Goal: Task Accomplishment & Management: Manage account settings

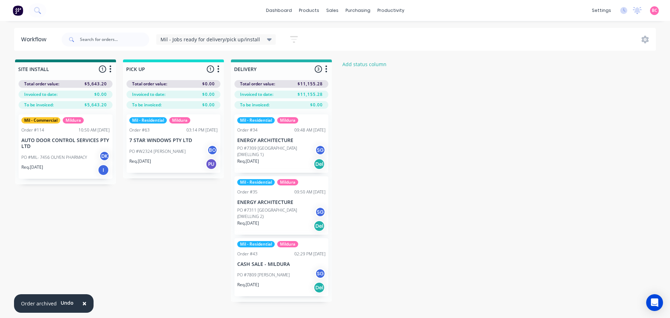
click at [324, 37] on link "Product Catalogue" at bounding box center [343, 33] width 93 height 14
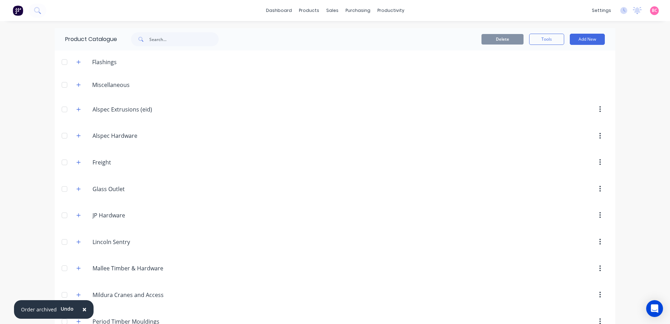
click at [82, 312] on span "×" at bounding box center [84, 309] width 4 height 10
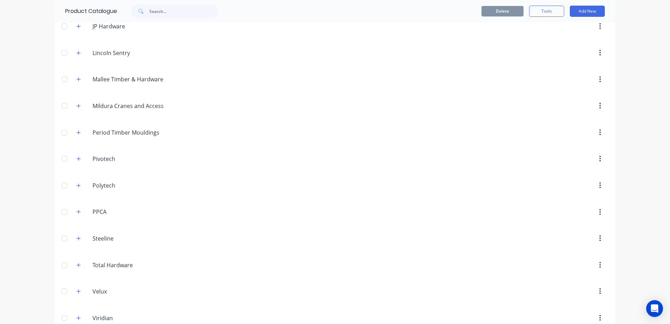
scroll to position [203, 0]
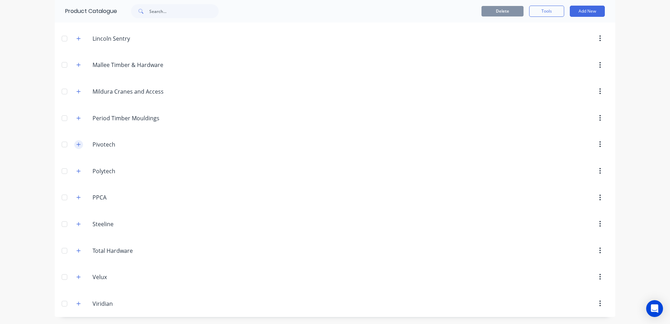
click at [76, 144] on icon "button" at bounding box center [78, 144] width 4 height 5
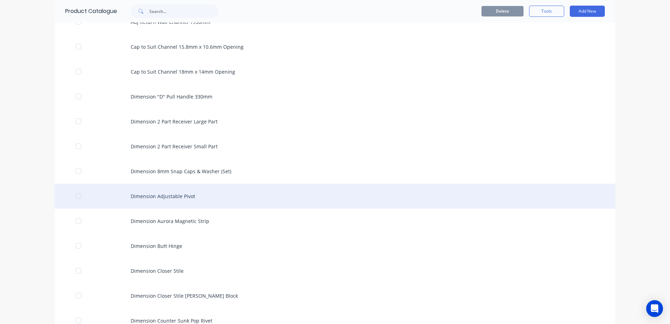
scroll to position [413, 0]
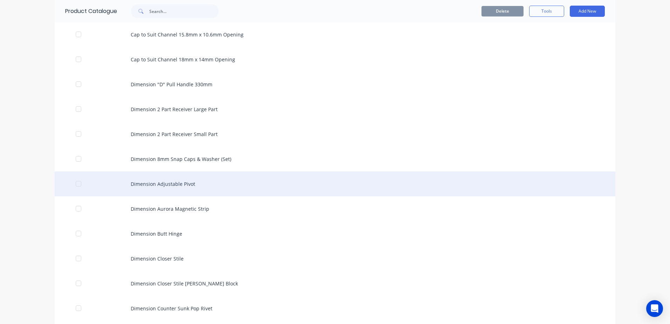
click at [182, 185] on div "Dimension Adjustable Pivot" at bounding box center [335, 183] width 560 height 25
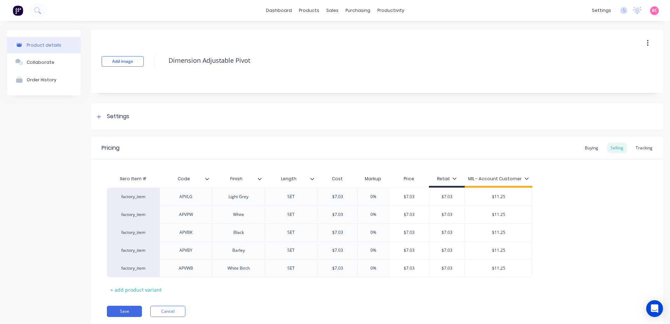
type textarea "x"
click at [312, 184] on div "Length" at bounding box center [288, 179] width 48 height 18
type input "Length"
click at [314, 179] on icon at bounding box center [312, 179] width 4 height 4
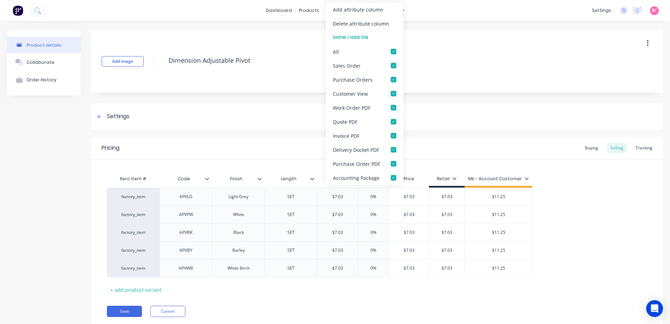
click at [314, 179] on icon at bounding box center [312, 179] width 4 height 4
type textarea "x"
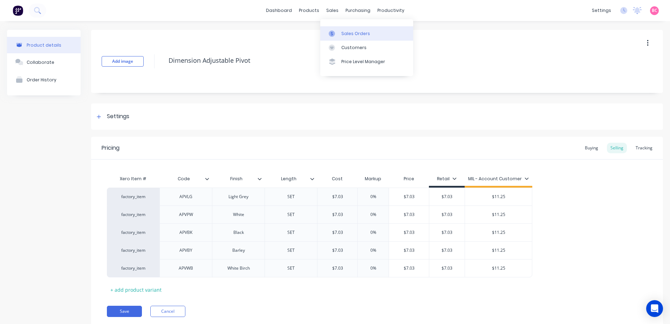
click at [339, 31] on link "Sales Orders" at bounding box center [366, 33] width 93 height 14
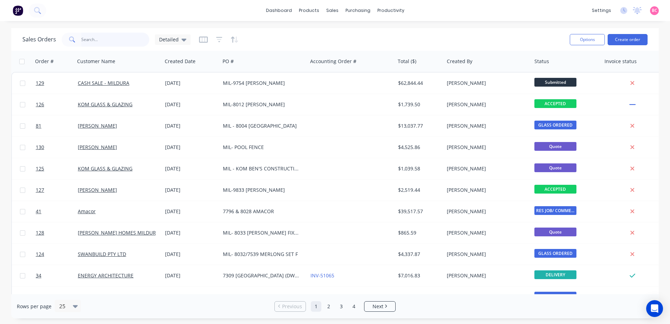
click at [105, 42] on input "text" at bounding box center [115, 40] width 68 height 14
type input "59"
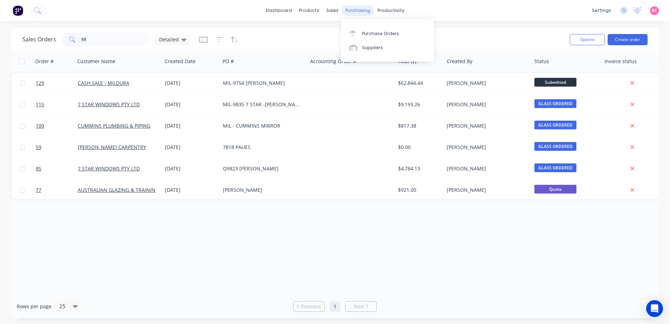
click at [356, 12] on div "purchasing" at bounding box center [358, 10] width 32 height 11
click at [363, 32] on div "Purchase Orders" at bounding box center [380, 33] width 37 height 6
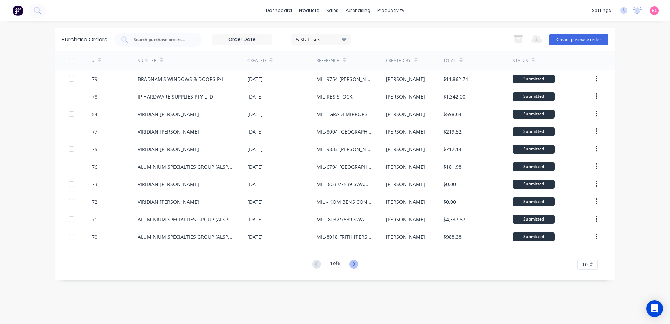
click at [357, 266] on icon at bounding box center [353, 264] width 9 height 9
click at [159, 37] on input "text" at bounding box center [162, 39] width 58 height 7
click at [250, 283] on div "Purchase Orders 5 Statuses 5 Statuses Export to Excel (XLSX) Create purchase or…" at bounding box center [335, 172] width 560 height 289
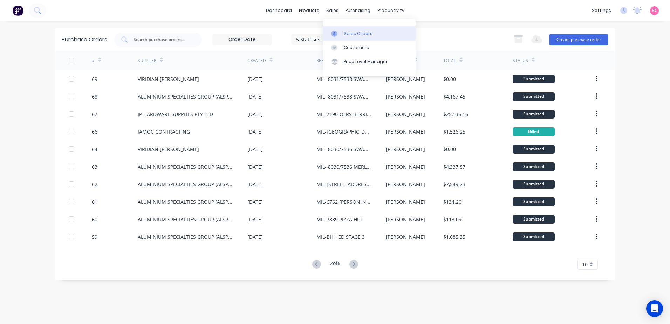
click at [342, 27] on link "Sales Orders" at bounding box center [369, 33] width 93 height 14
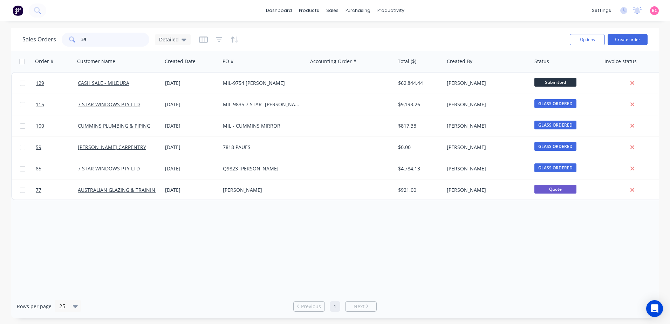
drag, startPoint x: 128, startPoint y: 41, endPoint x: 0, endPoint y: 35, distance: 128.3
click at [0, 37] on html "dashboard products sales purchasing productivity dashboard products Product Cat…" at bounding box center [335, 162] width 670 height 324
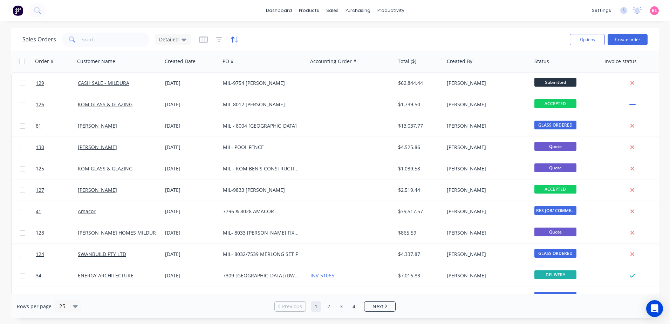
click at [235, 41] on icon "button" at bounding box center [236, 39] width 4 height 6
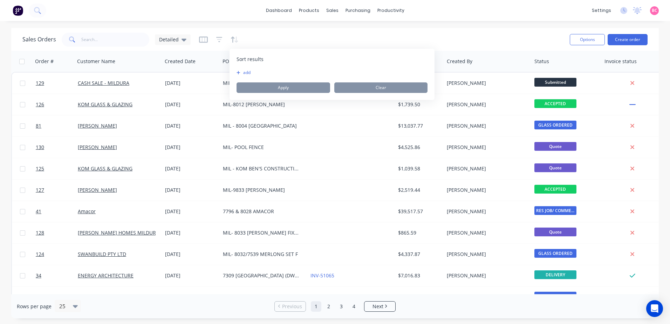
click at [244, 76] on div "To pick up a draggable item, press the space bar. While dragging, use the arrow…" at bounding box center [331, 81] width 191 height 23
click at [243, 72] on button "add" at bounding box center [240, 73] width 9 height 6
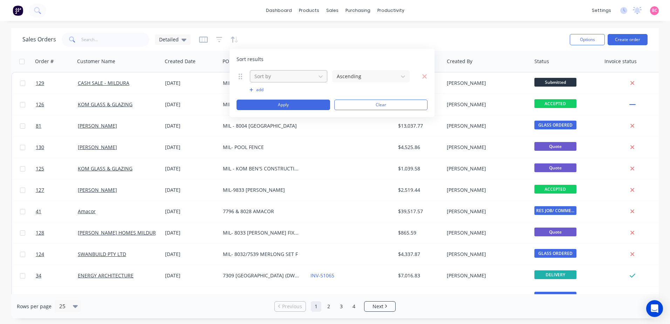
click at [286, 72] on div at bounding box center [283, 76] width 58 height 9
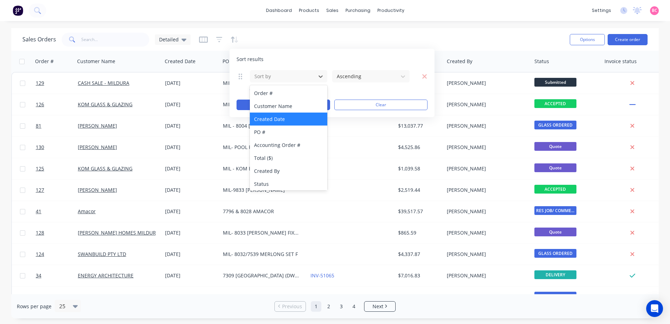
click at [288, 115] on div "Created Date" at bounding box center [288, 118] width 77 height 13
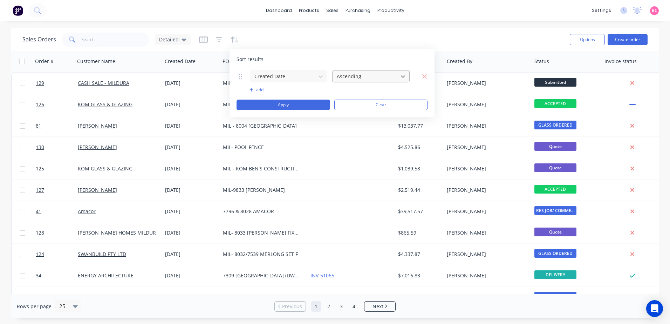
click at [397, 78] on div at bounding box center [403, 76] width 13 height 13
click at [365, 106] on div "Descending" at bounding box center [370, 105] width 77 height 13
click at [293, 104] on button "Apply" at bounding box center [283, 104] width 94 height 11
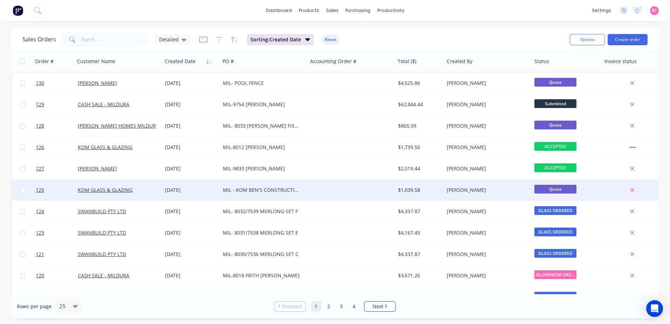
click at [289, 191] on div "MIL - KOM BEN'S CONSTRUCTION - HALL COURT" at bounding box center [262, 189] width 78 height 7
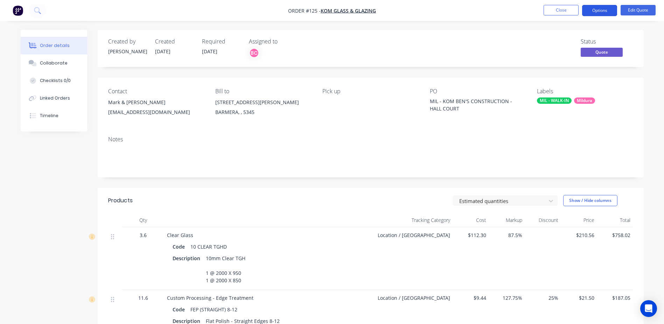
click at [593, 9] on button "Options" at bounding box center [600, 10] width 35 height 11
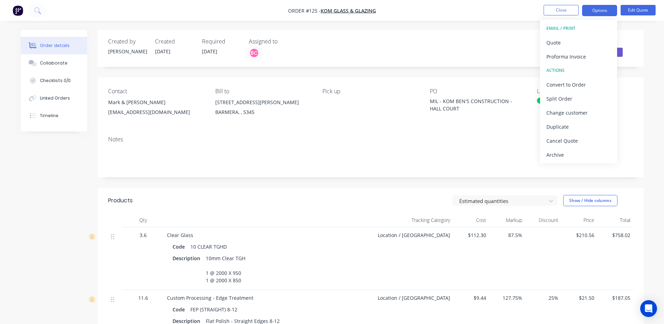
click at [640, 32] on div "Created by [PERSON_NAME] Created [DATE] Required [DATE] Assigned to BC Status Q…" at bounding box center [371, 48] width 546 height 37
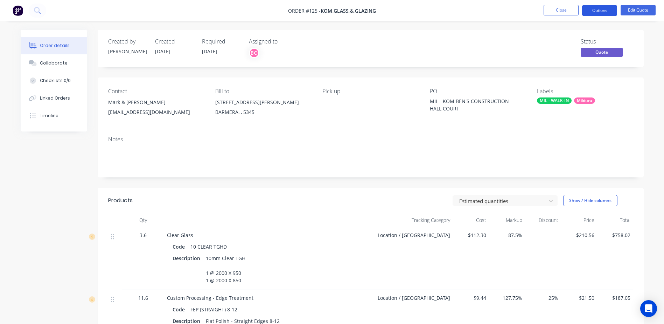
click at [601, 14] on button "Options" at bounding box center [600, 10] width 35 height 11
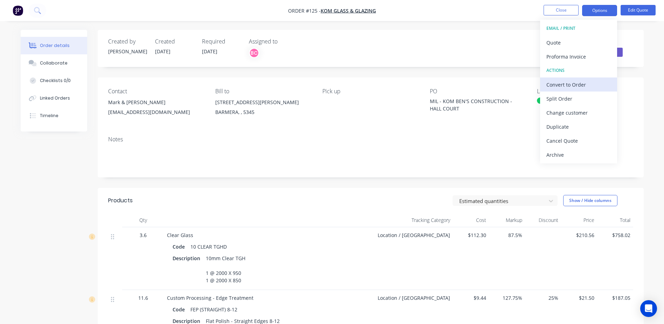
click at [572, 85] on div "Convert to Order" at bounding box center [579, 85] width 64 height 10
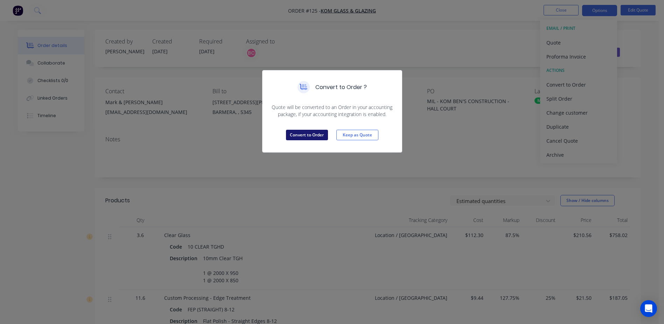
click at [313, 134] on button "Convert to Order" at bounding box center [307, 135] width 42 height 11
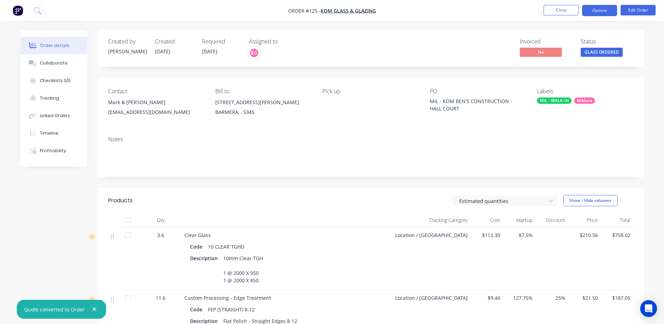
click at [604, 10] on button "Options" at bounding box center [600, 10] width 35 height 11
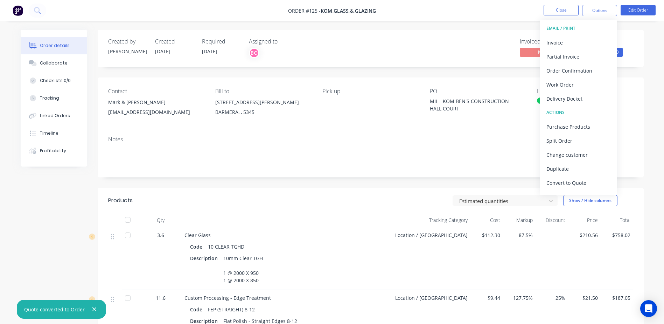
click at [445, 67] on div "Created by [PERSON_NAME] Created [DATE] Required [DATE] Assigned to BC Invoiced…" at bounding box center [371, 248] width 546 height 437
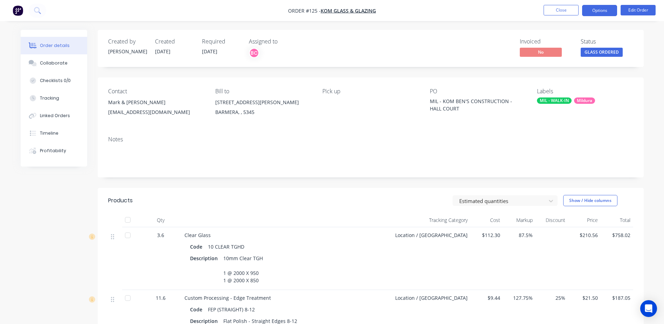
click at [589, 10] on button "Options" at bounding box center [600, 10] width 35 height 11
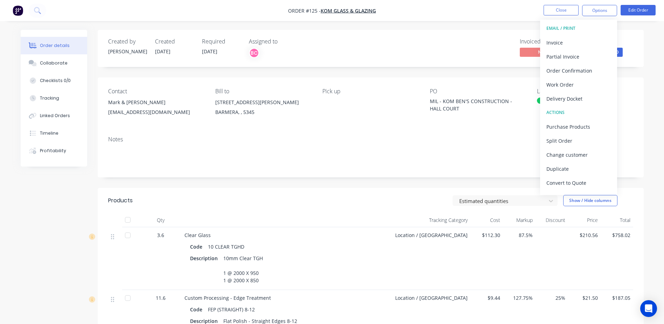
click at [451, 56] on div "Invoiced No Status GLASS ORDERED" at bounding box center [476, 48] width 315 height 20
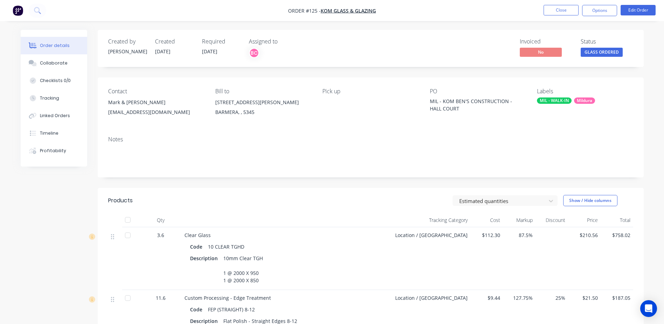
click at [541, 44] on div "Invoiced" at bounding box center [546, 41] width 53 height 7
click at [542, 52] on span "No" at bounding box center [541, 52] width 42 height 9
click at [599, 9] on button "Options" at bounding box center [600, 10] width 35 height 11
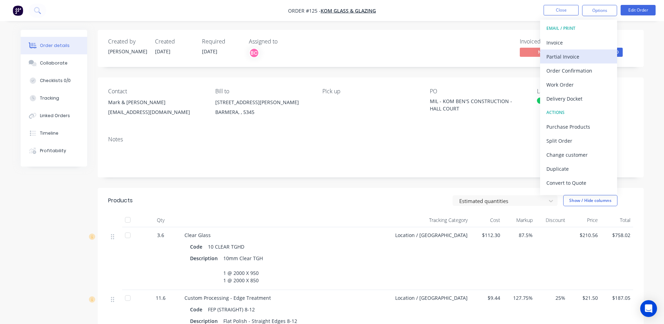
click at [569, 60] on div "Partial Invoice" at bounding box center [579, 56] width 64 height 10
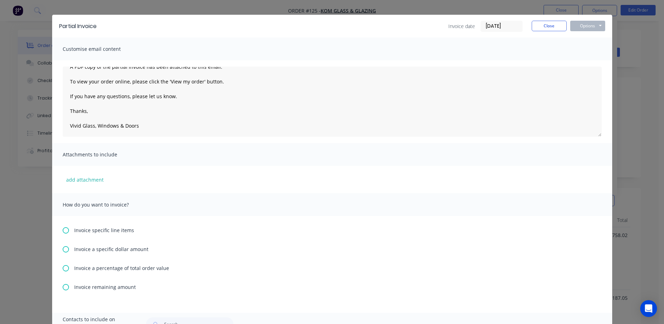
scroll to position [35, 0]
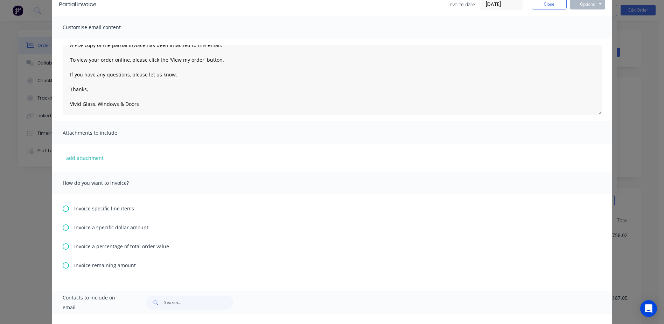
click at [75, 229] on span "Invoice a specific dollar amount" at bounding box center [111, 226] width 74 height 7
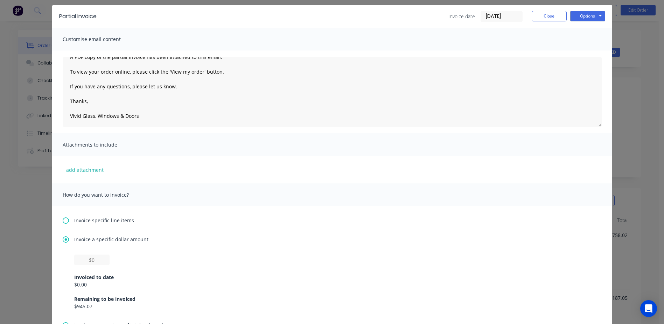
scroll to position [70, 0]
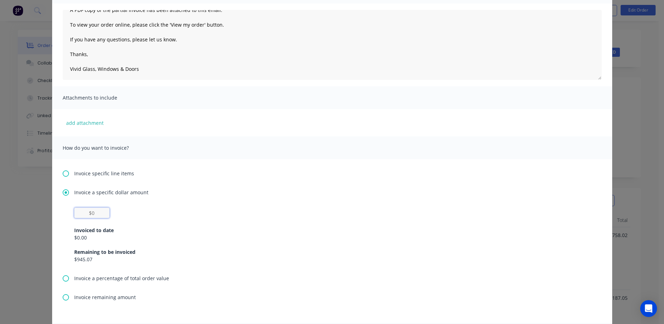
drag, startPoint x: 101, startPoint y: 209, endPoint x: 74, endPoint y: 214, distance: 27.4
click at [74, 214] on input "text" at bounding box center [91, 212] width 35 height 11
type textarea "Hi, A PDF copy of the partial invoice has been attached to this email. To view …"
type input "$5"
type textarea "Hi, A PDF copy of the partial invoice has been attached to this email. To view …"
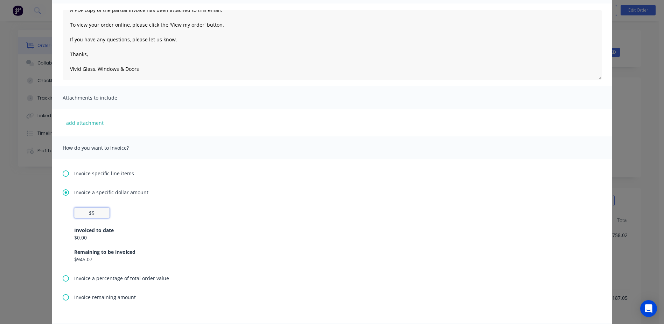
type input "$52"
type textarea "Hi, A PDF copy of the partial invoice has been attached to this email. To view …"
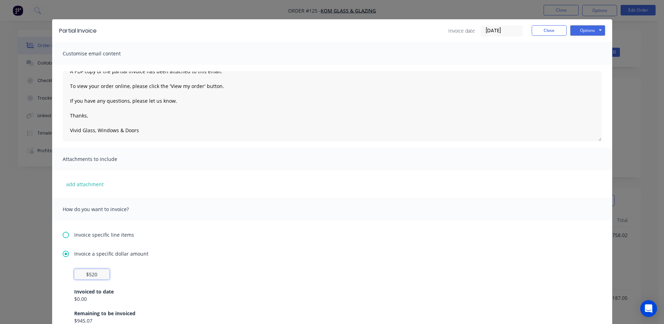
scroll to position [0, 0]
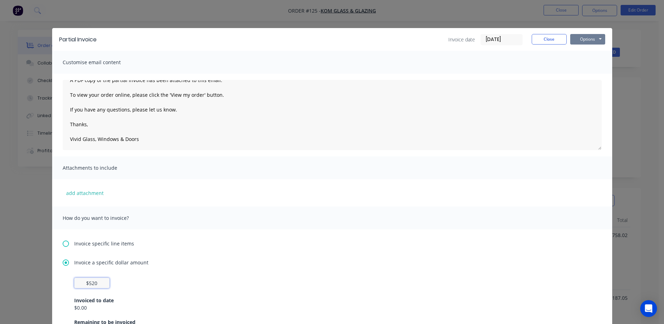
type input "$520"
click at [593, 40] on button "Options" at bounding box center [588, 39] width 35 height 11
type textarea "Hi, A PDF copy of the partial invoice has been attached to this email. To view …"
click at [594, 54] on button "Preview" at bounding box center [593, 52] width 45 height 12
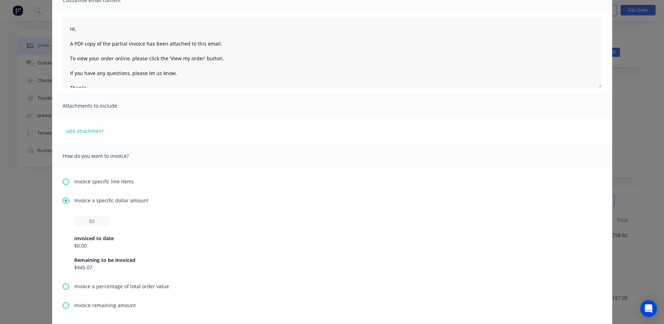
scroll to position [70, 0]
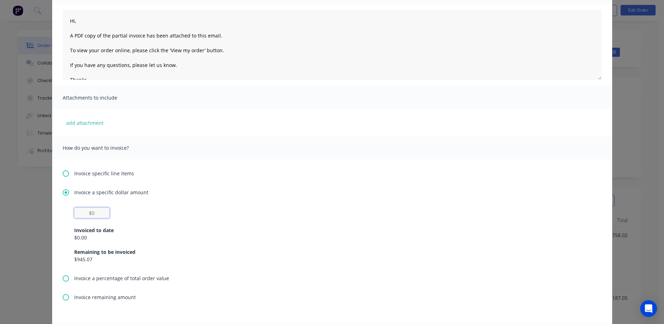
click at [88, 211] on input "text" at bounding box center [91, 212] width 35 height 11
type textarea "Hi, A PDF copy of the partial invoice has been attached to this email. To view …"
type input "$5"
type textarea "Hi, A PDF copy of the partial invoice has been attached to this email. To view …"
type input "$52"
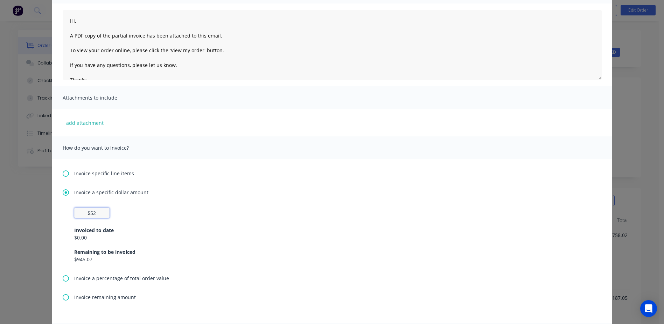
type textarea "Hi, A PDF copy of the partial invoice has been attached to this email. To view …"
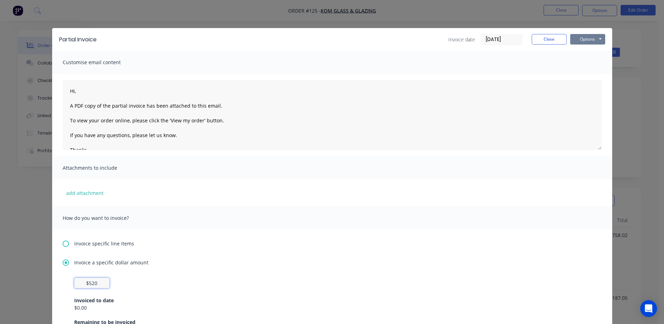
type input "$520"
click at [584, 37] on button "Options" at bounding box center [588, 39] width 35 height 11
type textarea "Hi, A PDF copy of the partial invoice has been attached to this email. To view …"
click at [577, 65] on button "Print" at bounding box center [593, 63] width 45 height 12
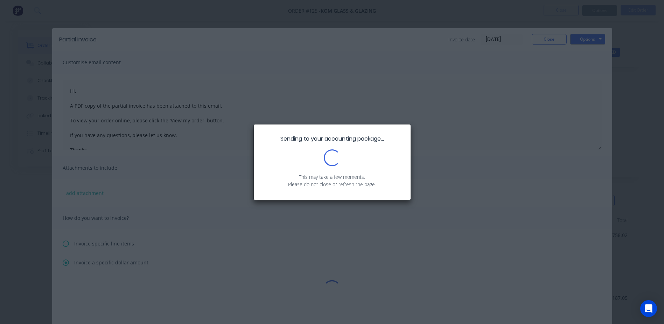
type textarea "Hi, A PDF copy of the partial invoice has been attached to this email. To view …"
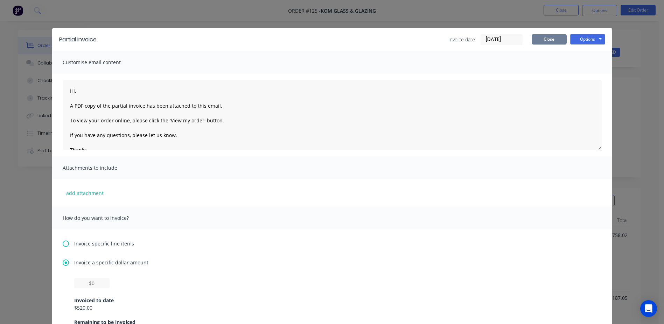
click at [536, 37] on button "Close" at bounding box center [549, 39] width 35 height 11
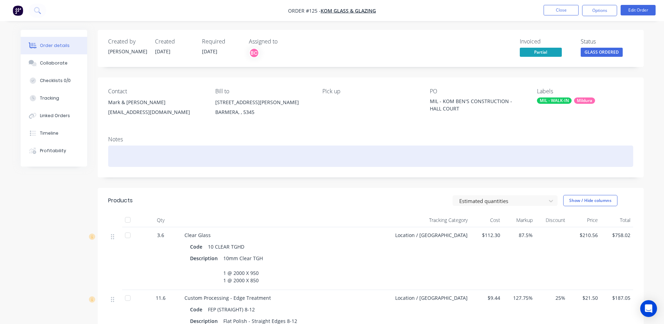
click at [127, 149] on div at bounding box center [370, 155] width 525 height 21
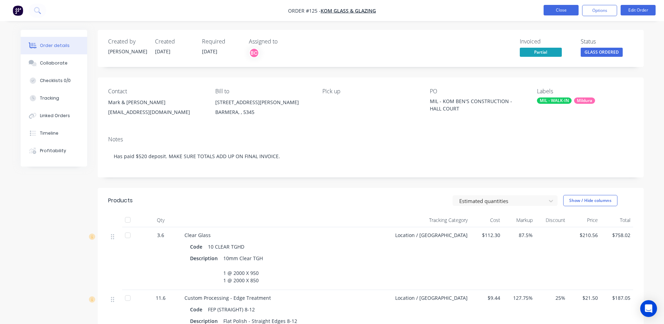
click at [563, 11] on button "Close" at bounding box center [561, 10] width 35 height 11
